Goal: Find specific fact: Find specific fact

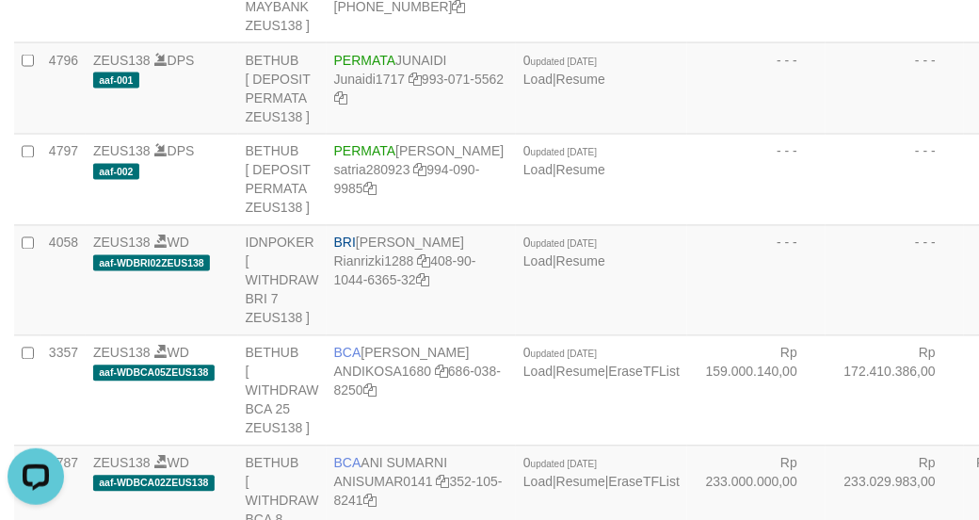
drag, startPoint x: 825, startPoint y: 235, endPoint x: 699, endPoint y: 178, distance: 138.6
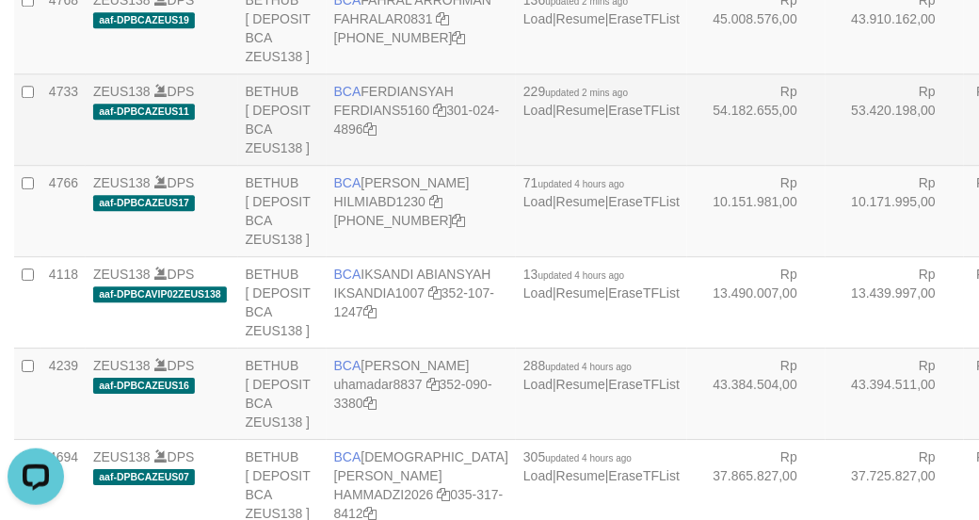
click at [355, 99] on span "BCA" at bounding box center [347, 91] width 27 height 15
copy td "BCA FERDIANSYAH"
